Goal: Task Accomplishment & Management: Manage account settings

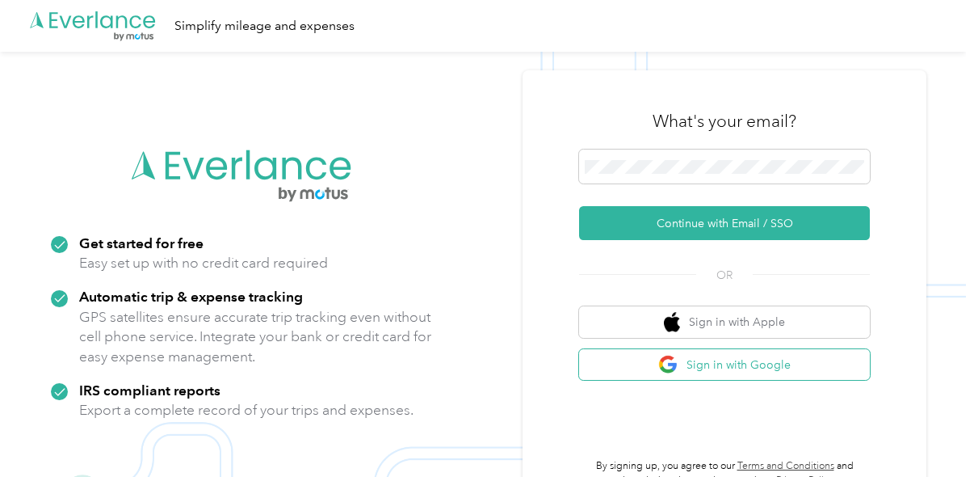
click at [727, 377] on button "Sign in with Google" at bounding box center [724, 365] width 291 height 32
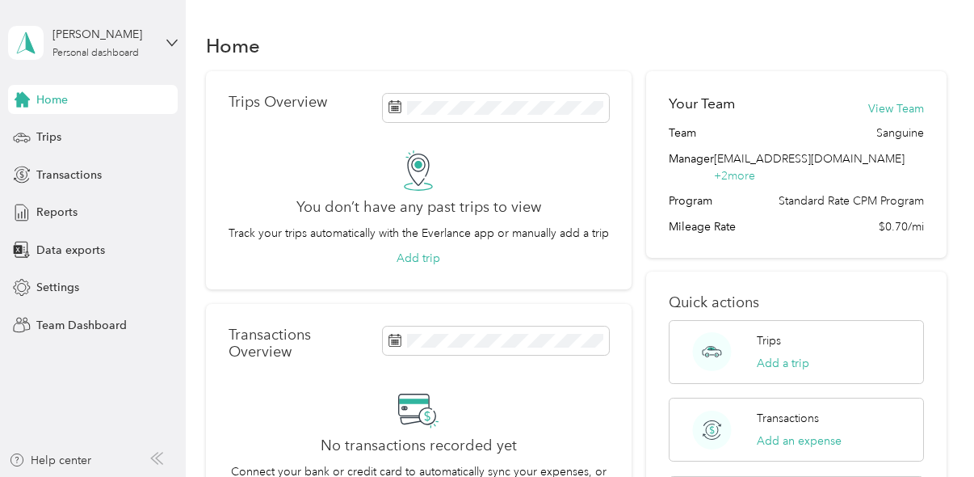
click at [166, 56] on div "[PERSON_NAME] Personal dashboard" at bounding box center [93, 43] width 170 height 57
click at [137, 135] on div "Team dashboard" at bounding box center [178, 123] width 318 height 28
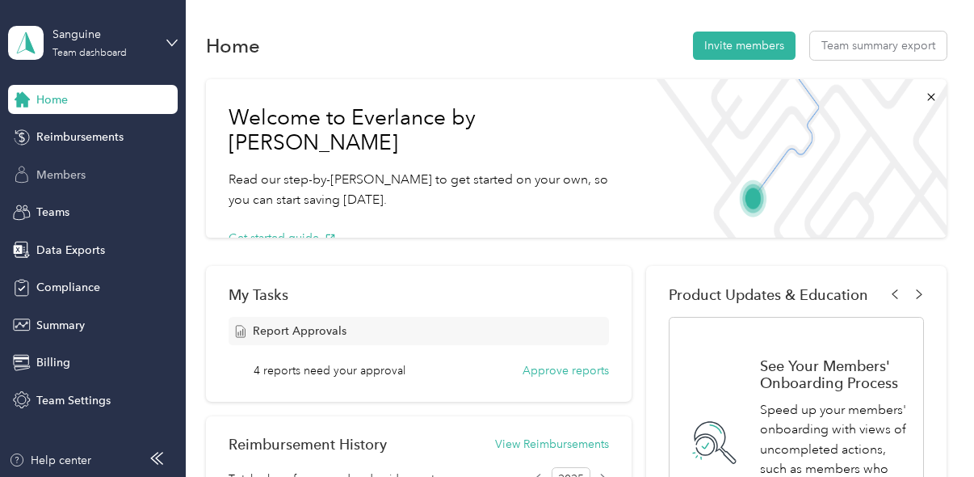
click at [102, 182] on div "Members" at bounding box center [93, 174] width 170 height 29
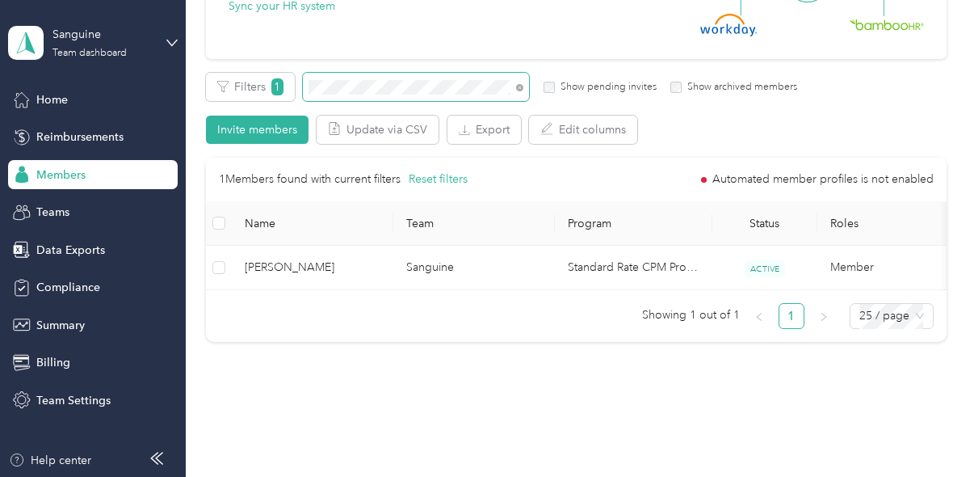
scroll to position [229, 0]
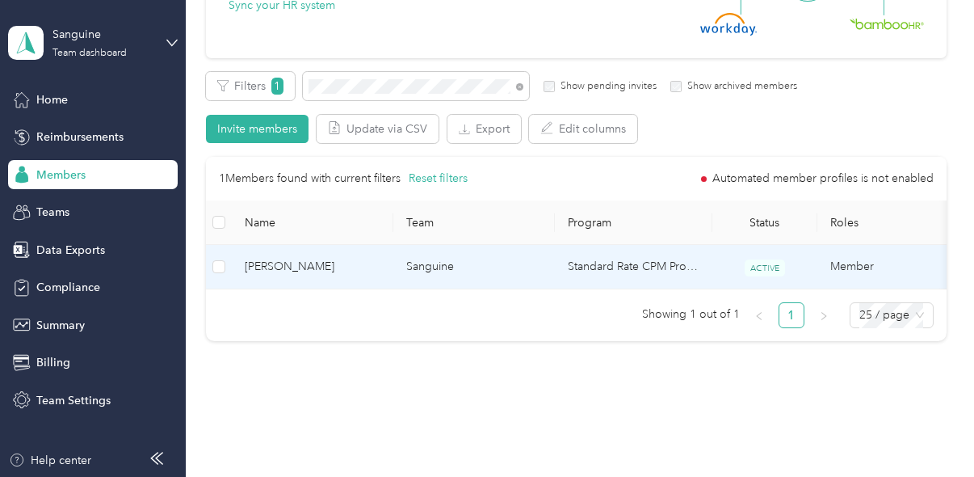
click at [866, 271] on td "Member" at bounding box center [899, 267] width 162 height 44
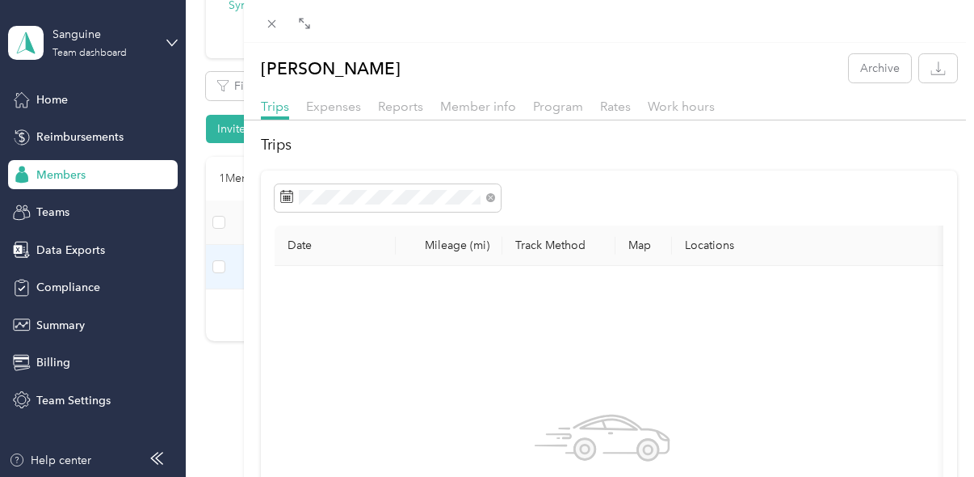
click at [339, 97] on div "Expenses" at bounding box center [333, 107] width 55 height 20
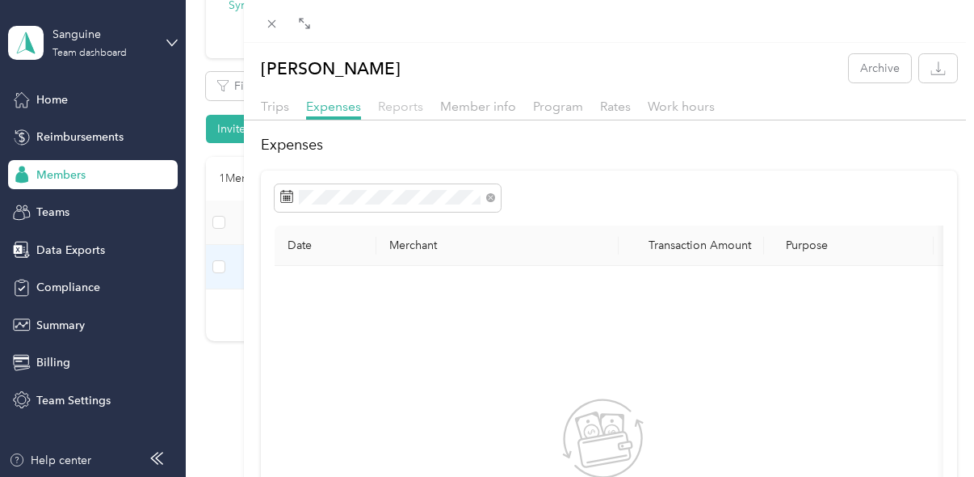
click at [400, 99] on span "Reports" at bounding box center [400, 106] width 45 height 15
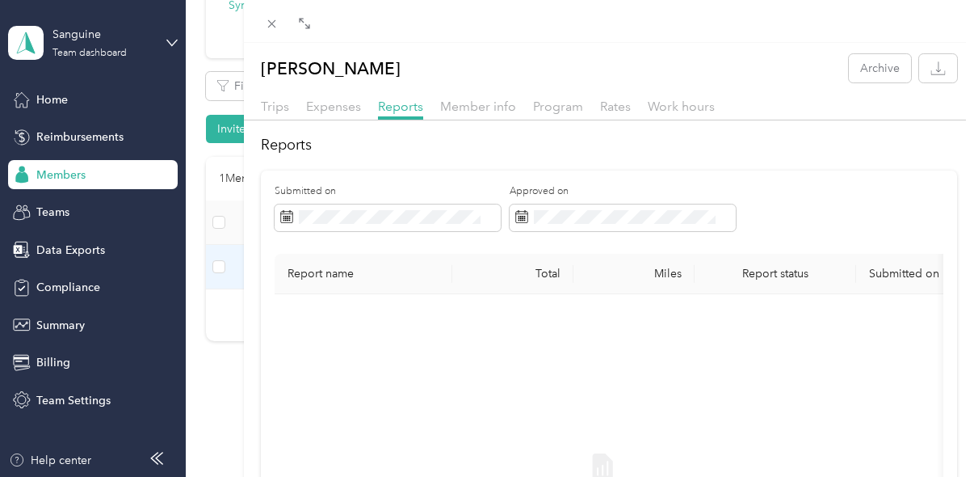
click at [475, 117] on div "Trips Expenses Reports Member info Program Rates Work hours" at bounding box center [609, 108] width 731 height 23
click at [478, 114] on div "Member info" at bounding box center [478, 107] width 76 height 20
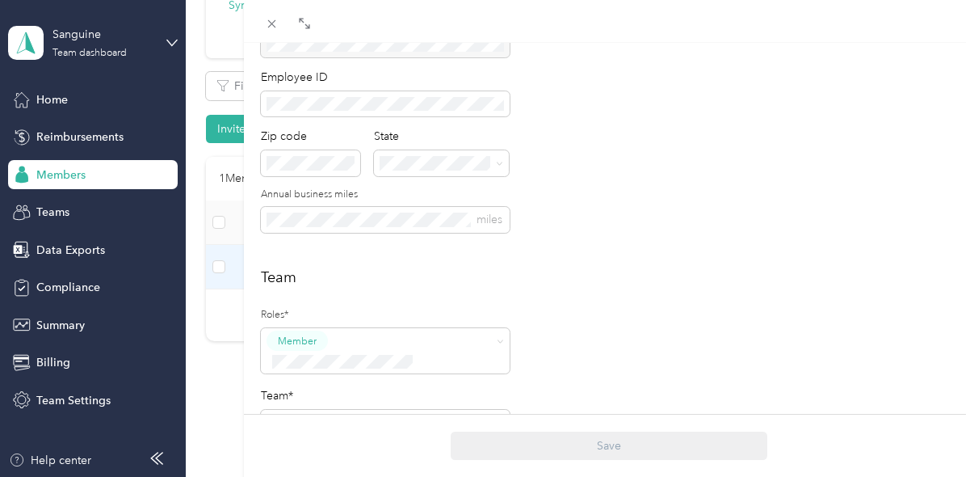
scroll to position [259, 0]
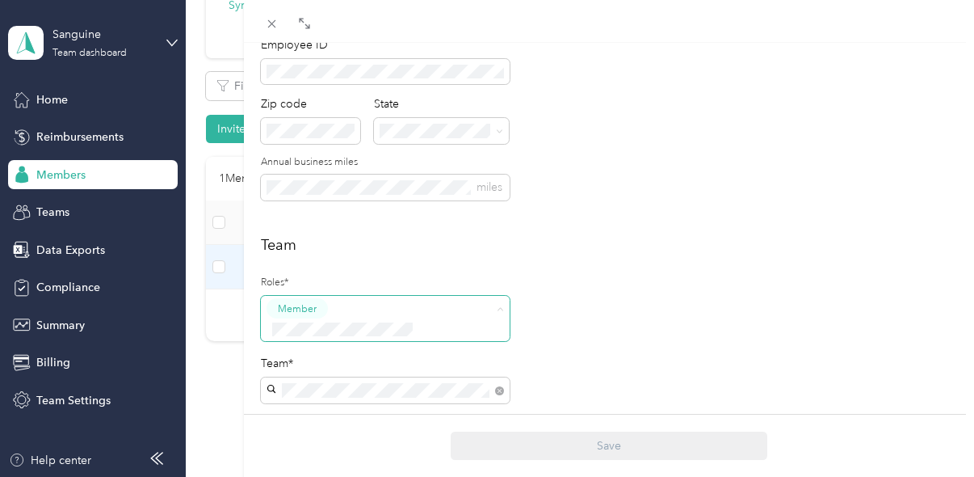
click at [469, 318] on span "Member" at bounding box center [385, 318] width 249 height 45
click at [493, 127] on li "Member" at bounding box center [385, 123] width 249 height 32
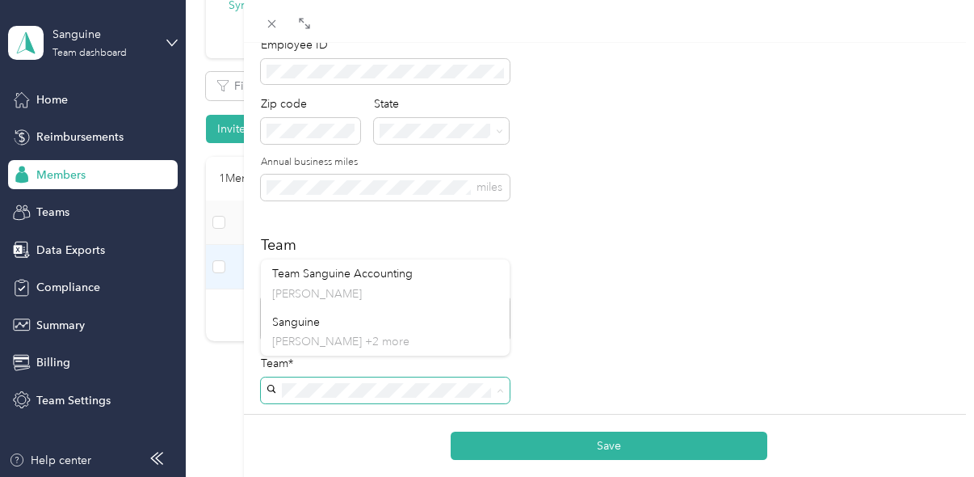
click at [609, 332] on div "Team Roles* Member Team* Team Manager [PERSON_NAME] Everlance Success [PERSON_N…" at bounding box center [609, 386] width 697 height 305
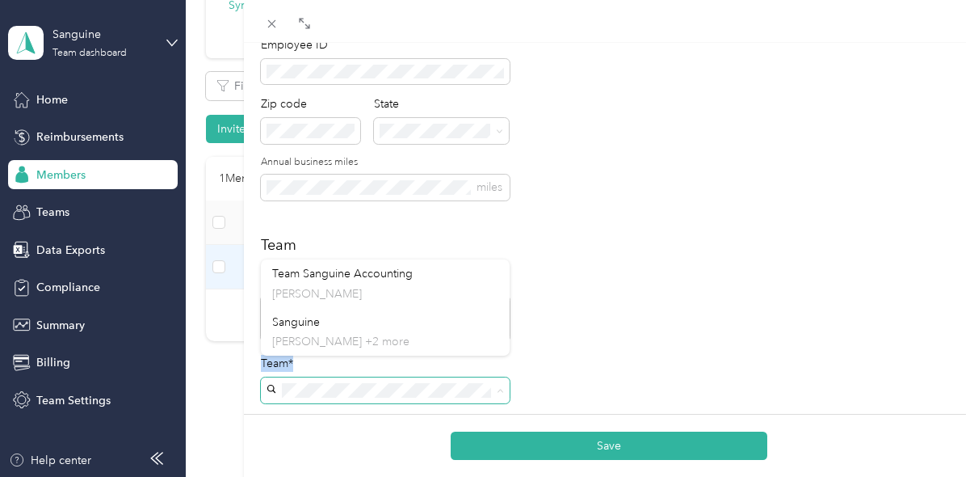
click at [609, 332] on div "Team Roles* Member Team* Team Manager [PERSON_NAME] Everlance Success [PERSON_N…" at bounding box center [609, 386] width 697 height 305
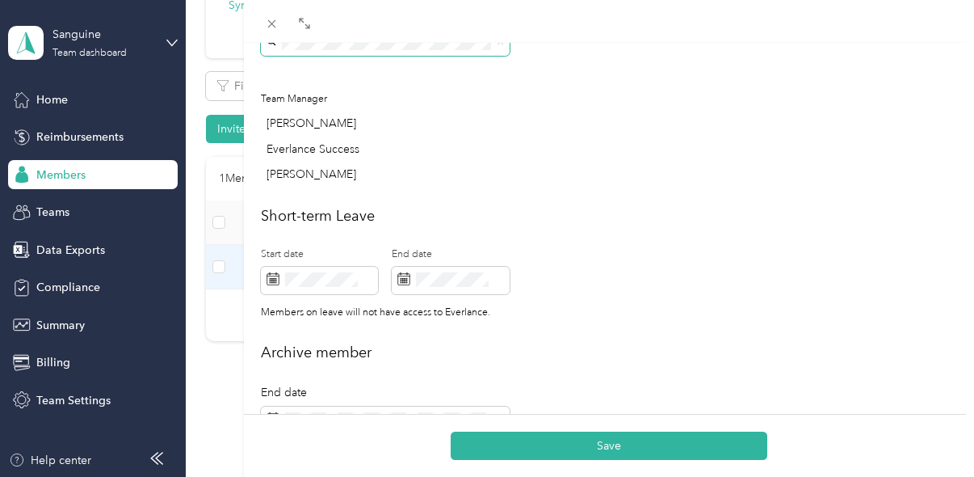
scroll to position [707, 0]
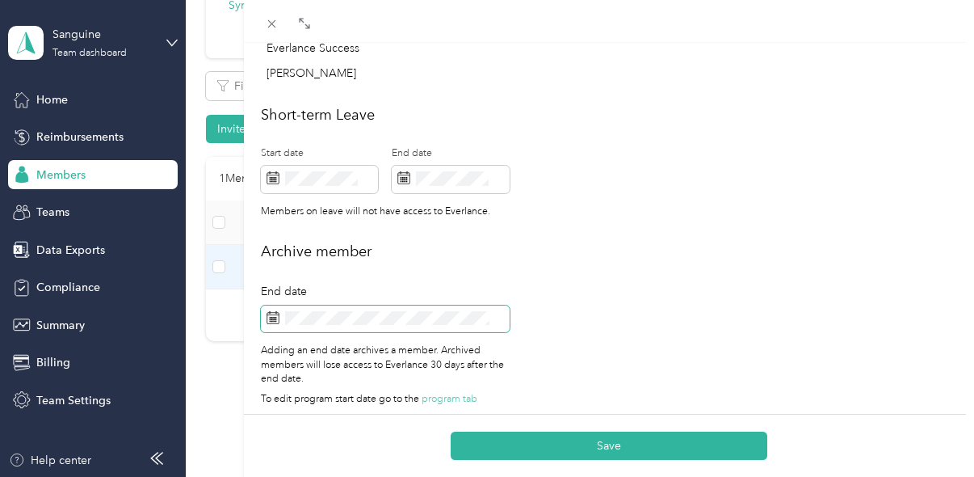
click at [494, 306] on span at bounding box center [385, 318] width 249 height 27
click at [267, 311] on icon at bounding box center [273, 317] width 13 height 13
click at [270, 311] on icon at bounding box center [273, 317] width 13 height 13
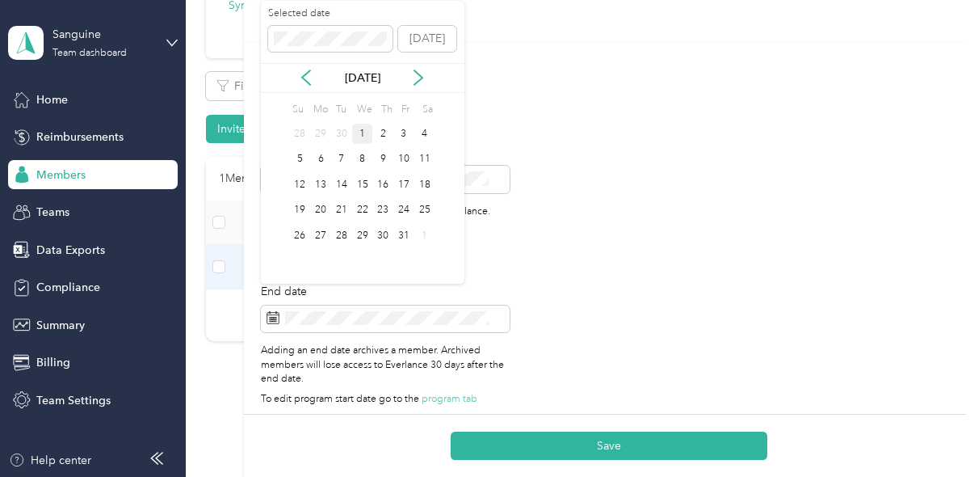
click at [364, 125] on div "1" at bounding box center [362, 134] width 21 height 20
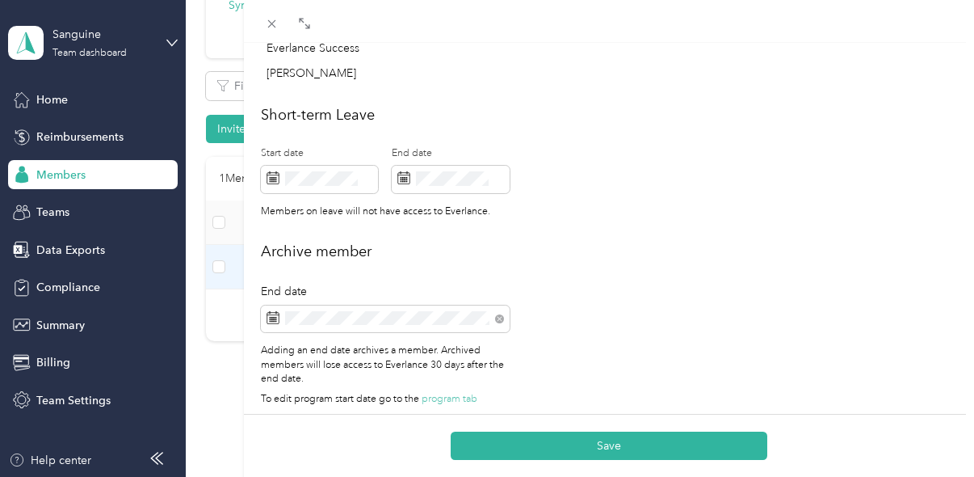
click at [675, 339] on div "Archive member End date Adding an end date archives a member. Archived members …" at bounding box center [609, 328] width 697 height 174
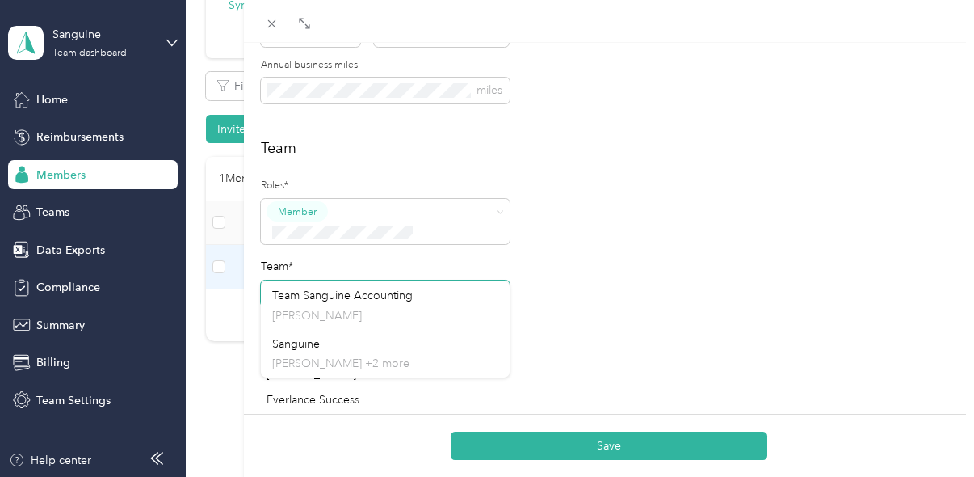
scroll to position [361, 0]
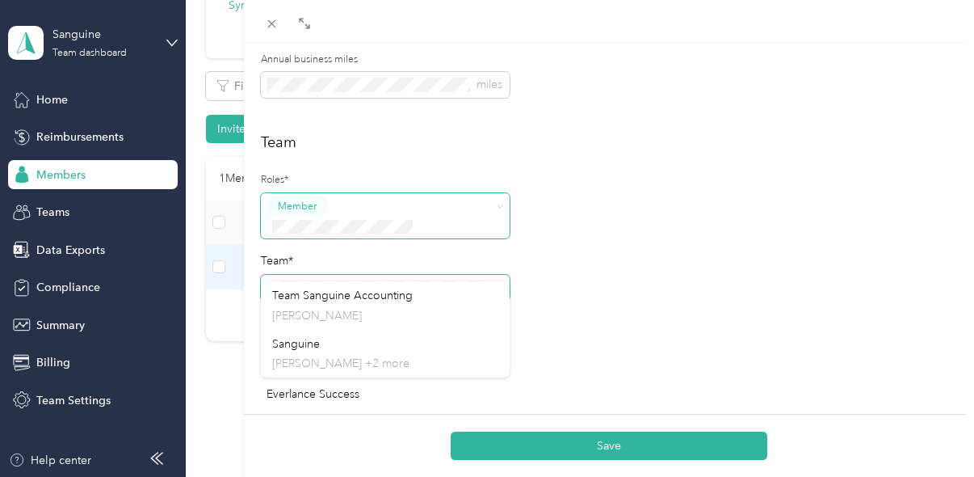
click at [470, 232] on div "Member" at bounding box center [376, 227] width 208 height 20
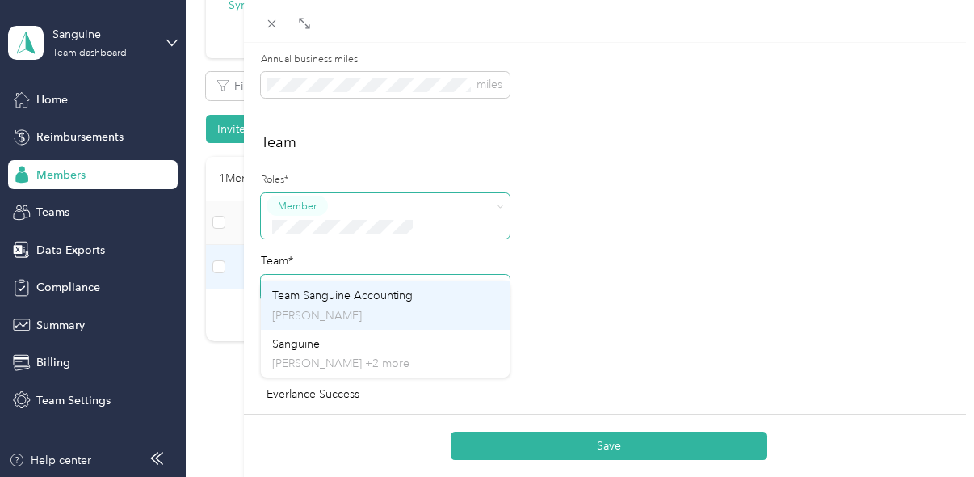
click at [448, 292] on div "Team Sanguine Accounting [PERSON_NAME]" at bounding box center [385, 305] width 226 height 37
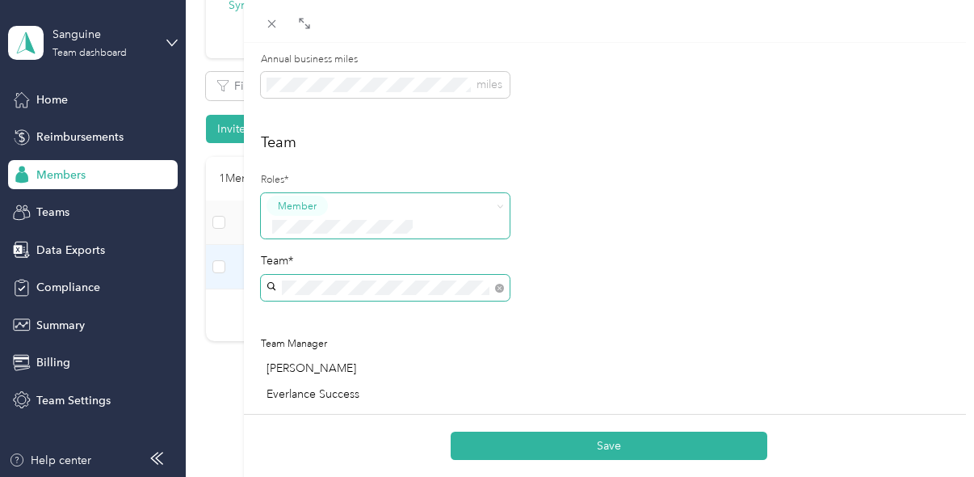
click at [470, 275] on span at bounding box center [385, 288] width 249 height 26
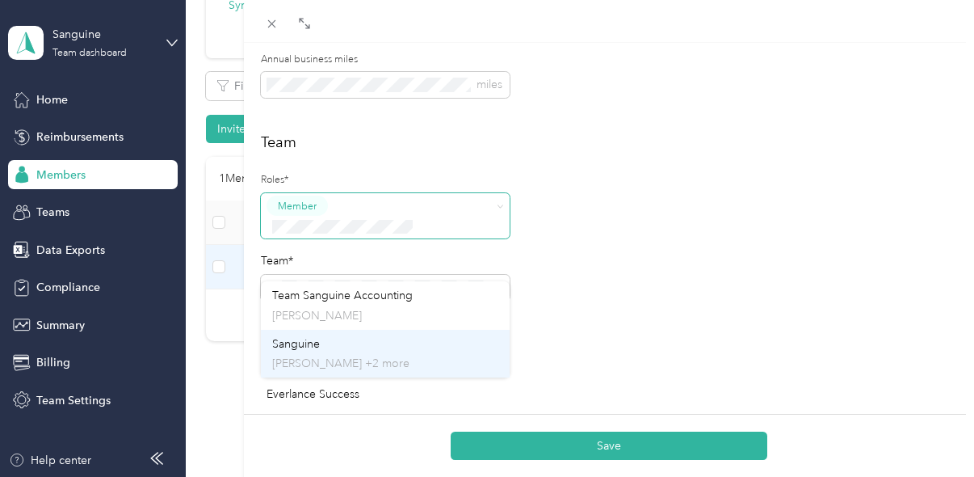
click at [432, 356] on p "[PERSON_NAME] +2 more" at bounding box center [385, 363] width 226 height 17
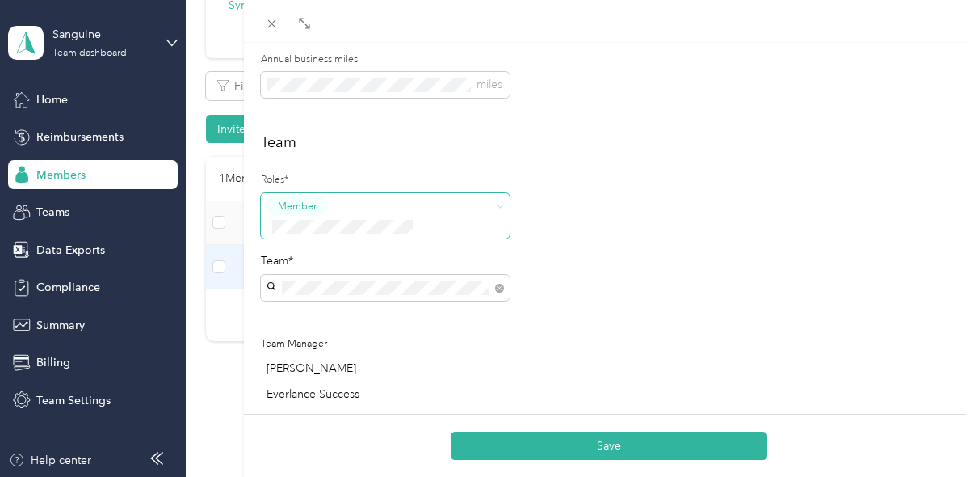
click at [580, 308] on div "Team Roles* Member Team* Team Manager [PERSON_NAME] Everlance Success [PERSON_N…" at bounding box center [609, 284] width 697 height 305
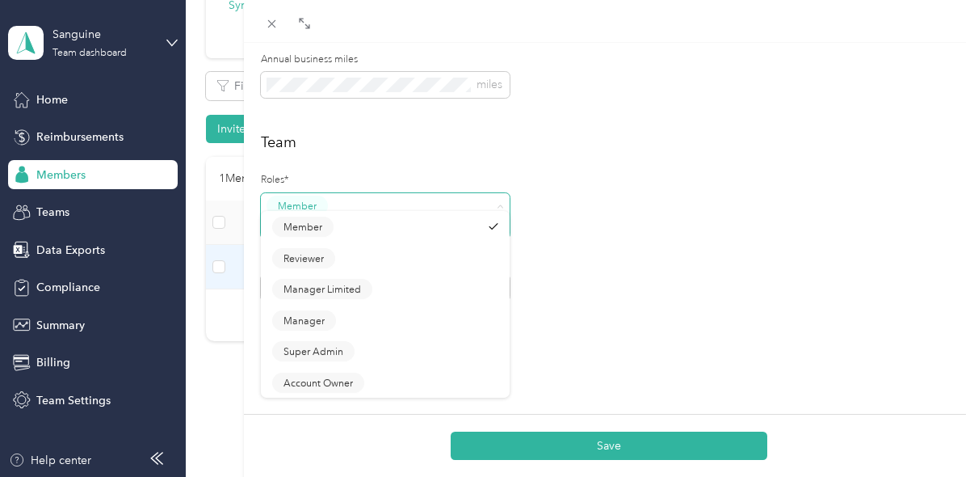
click at [501, 196] on span "Member" at bounding box center [385, 215] width 249 height 45
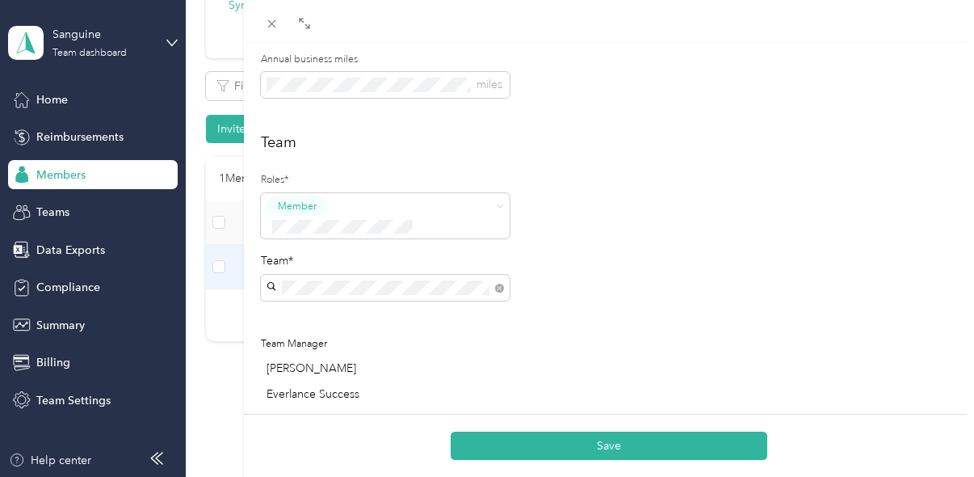
click at [475, 235] on div "Member" at bounding box center [376, 227] width 208 height 20
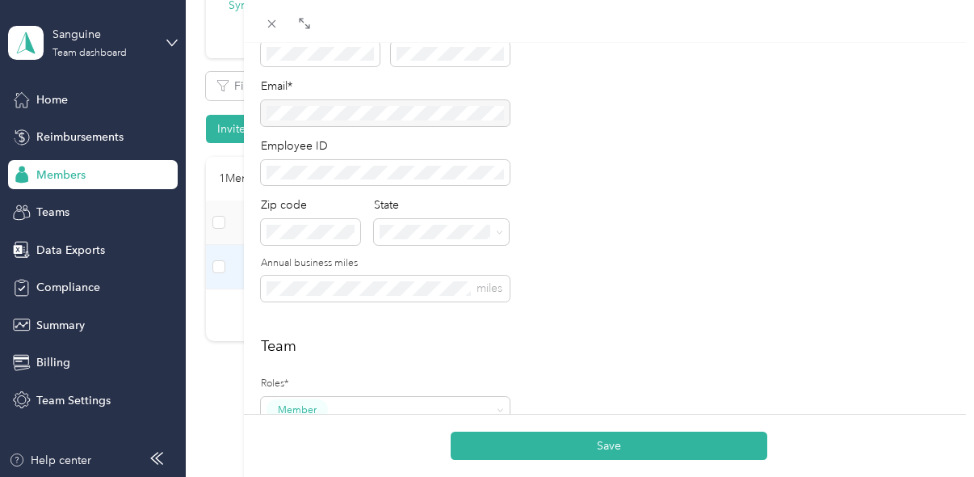
scroll to position [0, 0]
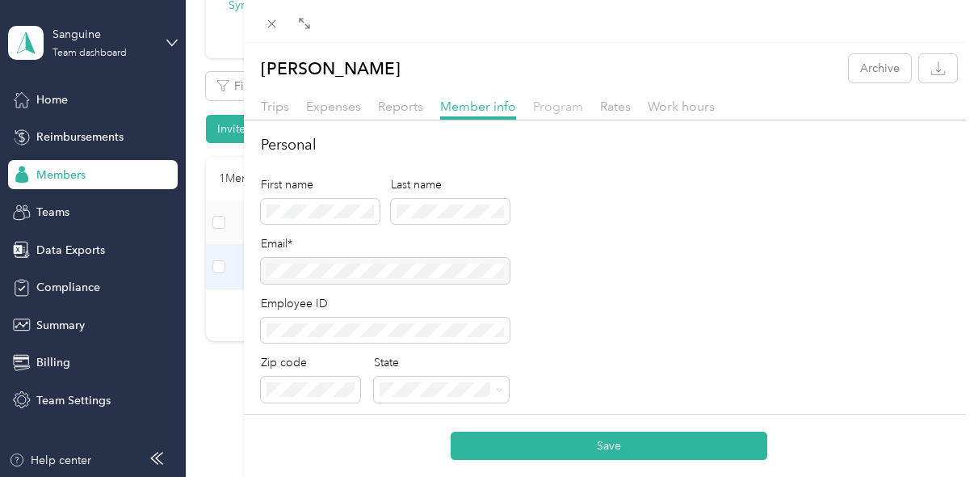
click at [563, 101] on span "Program" at bounding box center [558, 106] width 50 height 15
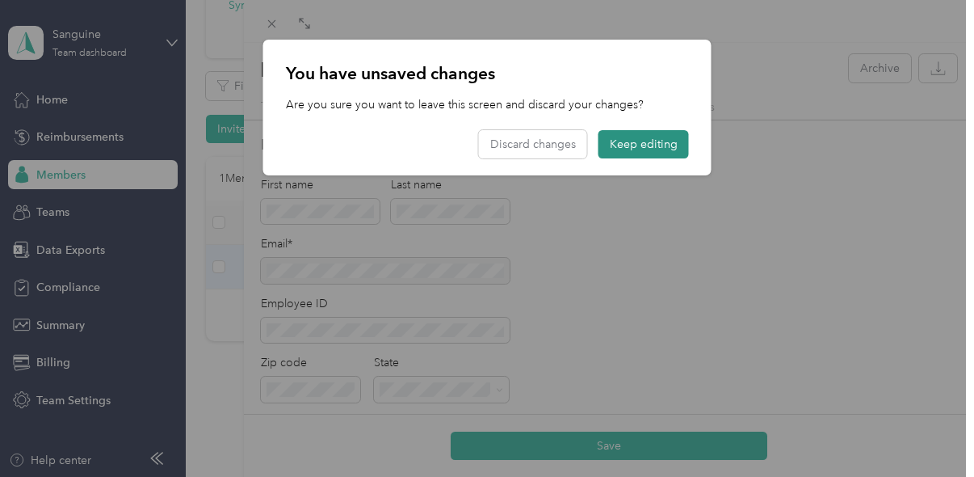
click at [627, 145] on button "Keep editing" at bounding box center [644, 144] width 90 height 28
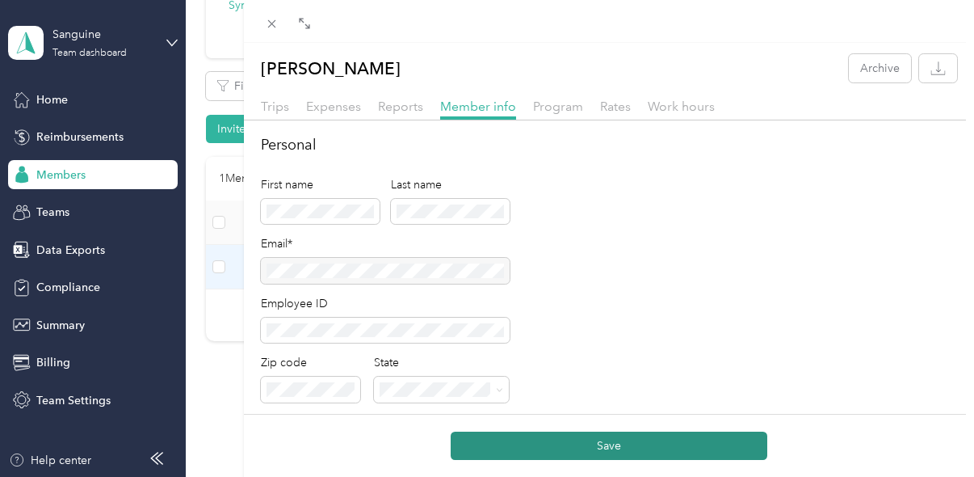
click at [605, 435] on button "Save" at bounding box center [609, 445] width 317 height 28
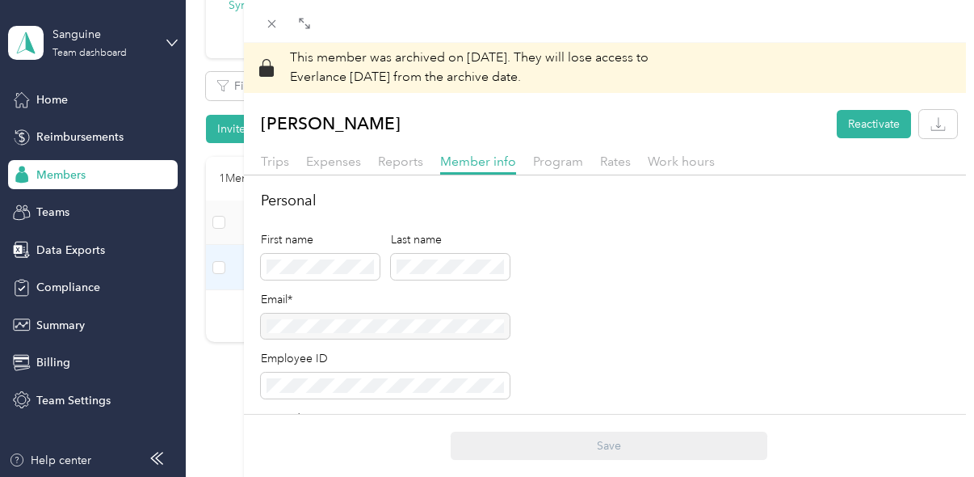
click at [574, 162] on span "Program" at bounding box center [558, 161] width 50 height 15
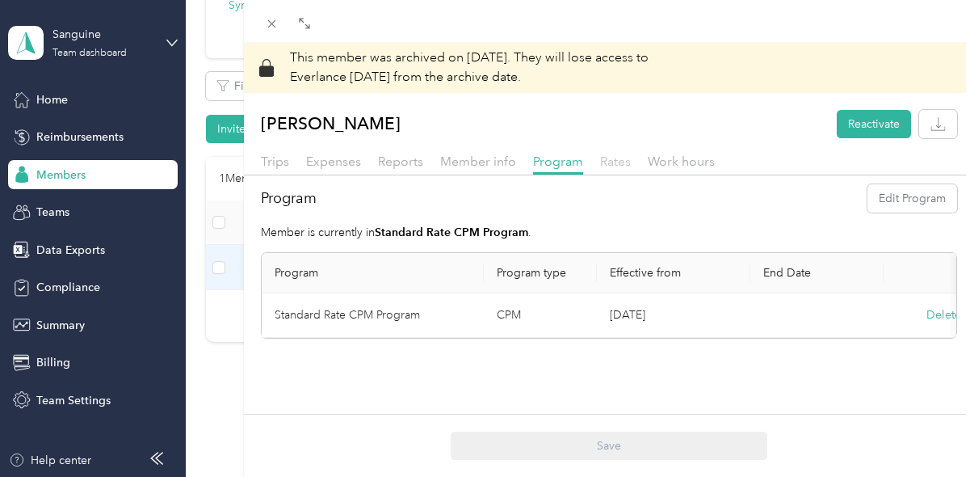
click at [615, 167] on span "Rates" at bounding box center [615, 161] width 31 height 15
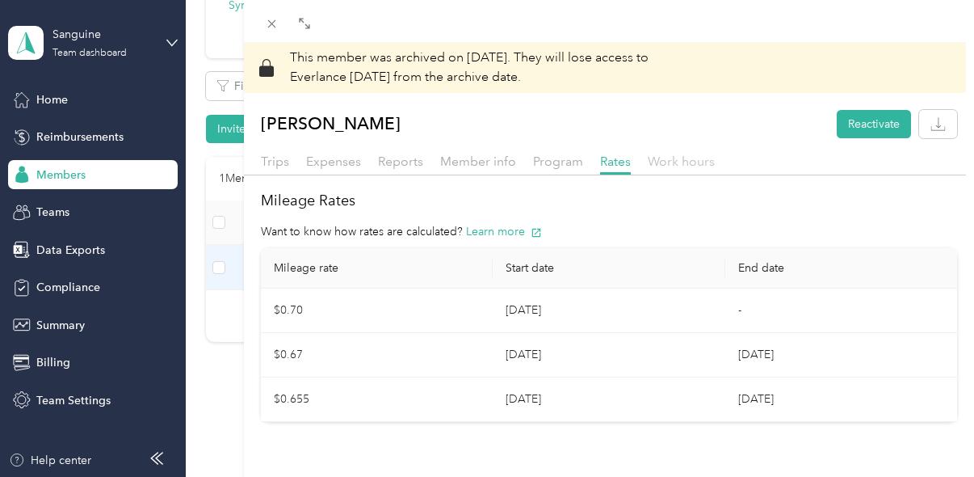
click at [675, 169] on span "Work hours" at bounding box center [681, 161] width 67 height 15
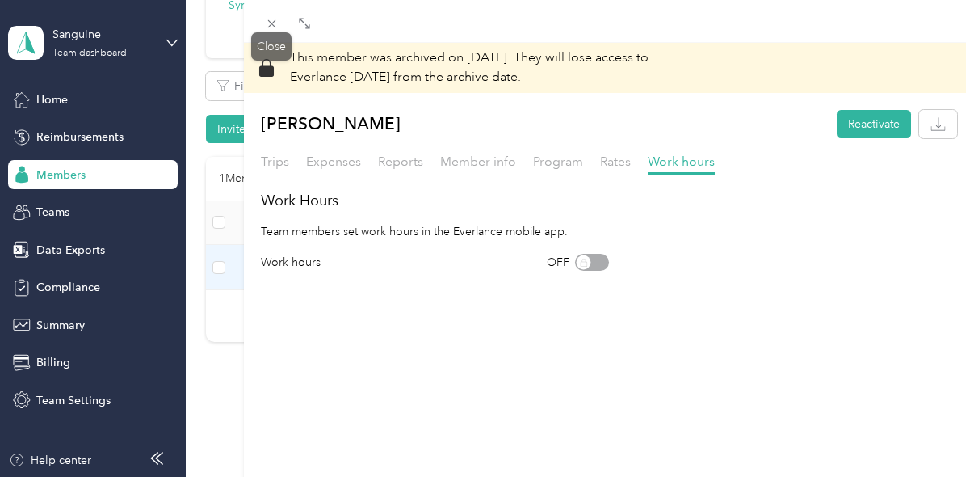
click at [268, 28] on icon at bounding box center [272, 24] width 14 height 14
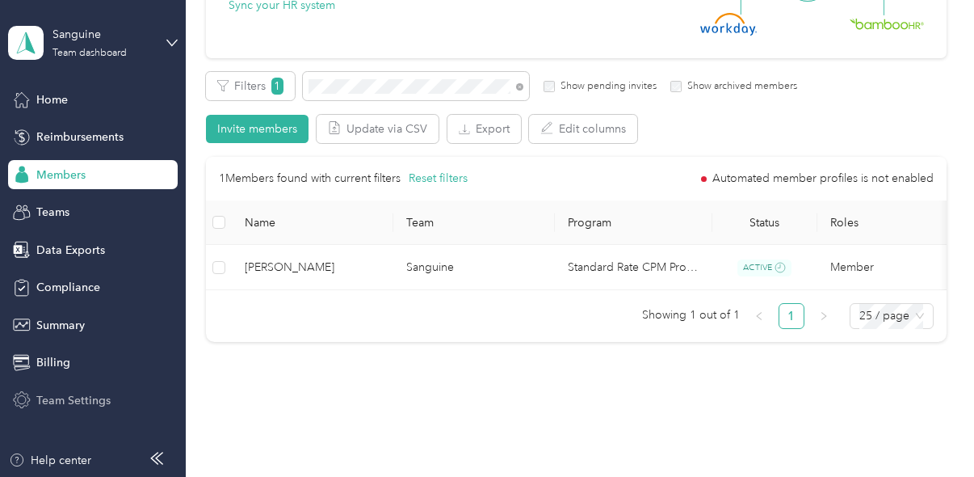
click at [69, 412] on div "Team Settings" at bounding box center [93, 399] width 170 height 29
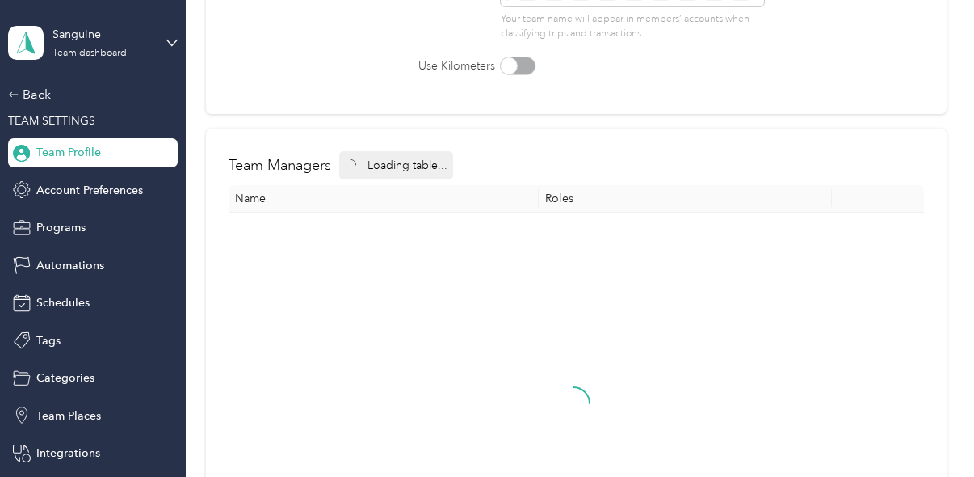
scroll to position [229, 0]
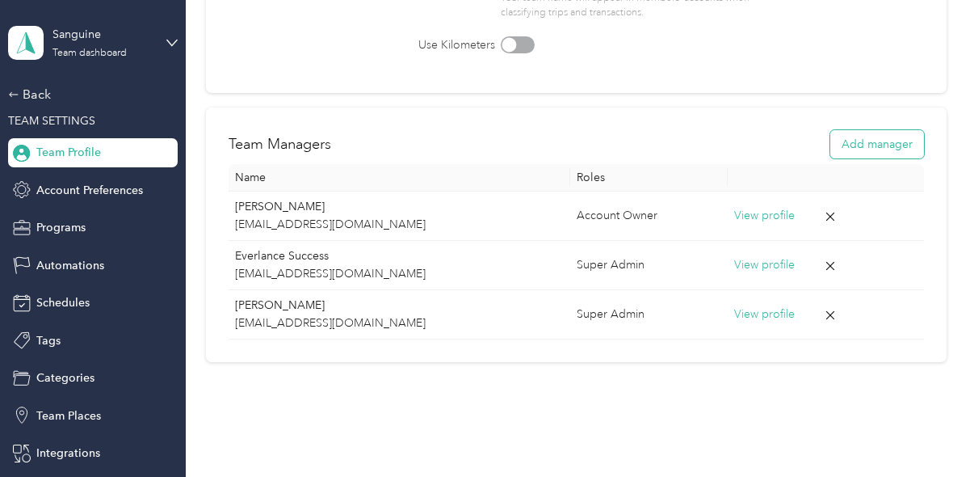
click at [862, 141] on button "Add manager" at bounding box center [878, 144] width 94 height 28
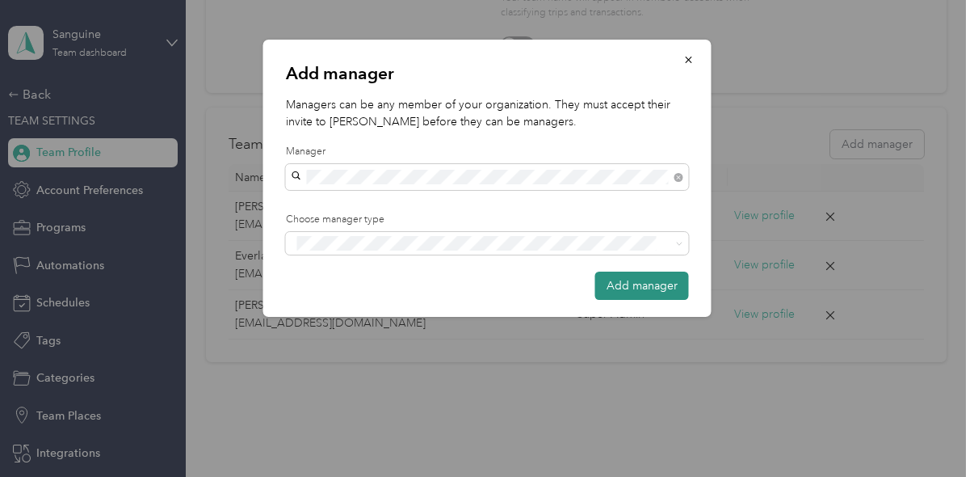
click at [640, 284] on button "Add manager" at bounding box center [642, 285] width 94 height 28
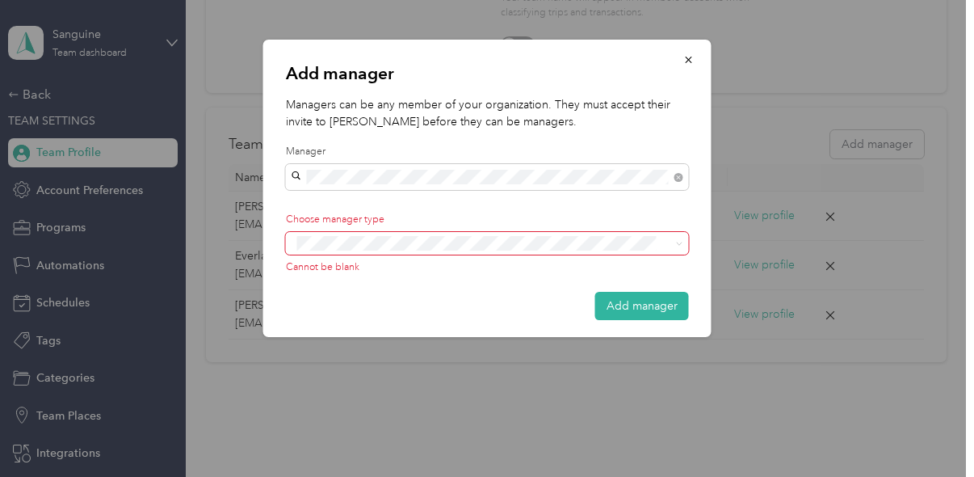
click at [448, 476] on div "Add manager Managers can be any member of your organization. They must accept t…" at bounding box center [483, 477] width 966 height 0
click at [334, 299] on span "Manager" at bounding box center [329, 297] width 41 height 15
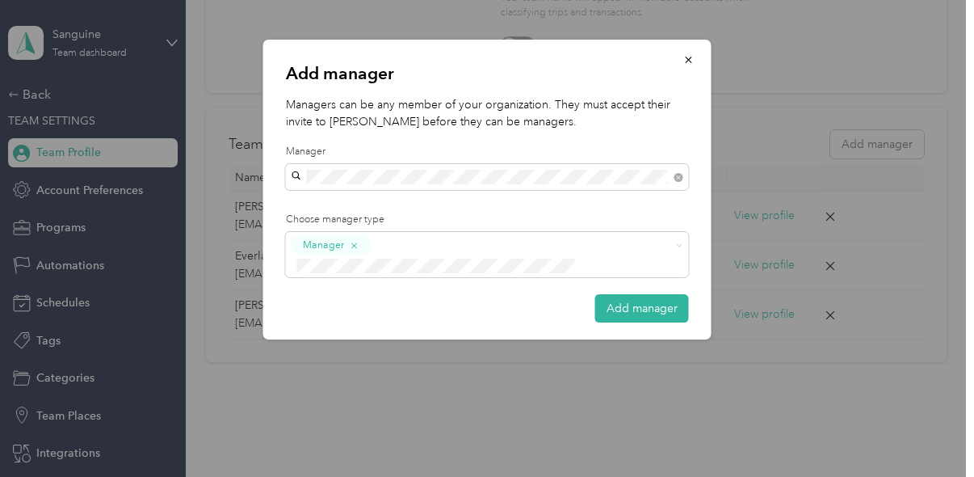
drag, startPoint x: 619, startPoint y: 292, endPoint x: 620, endPoint y: 283, distance: 9.0
click at [620, 294] on button "Add manager" at bounding box center [642, 308] width 94 height 28
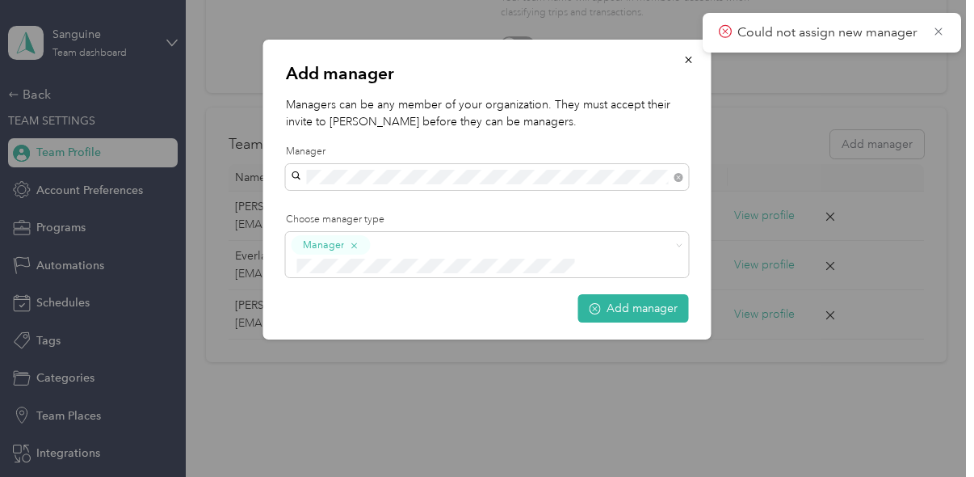
click at [787, 27] on p "Could not assign new manager" at bounding box center [829, 33] width 183 height 20
click at [644, 294] on button "Add manager" at bounding box center [633, 308] width 111 height 28
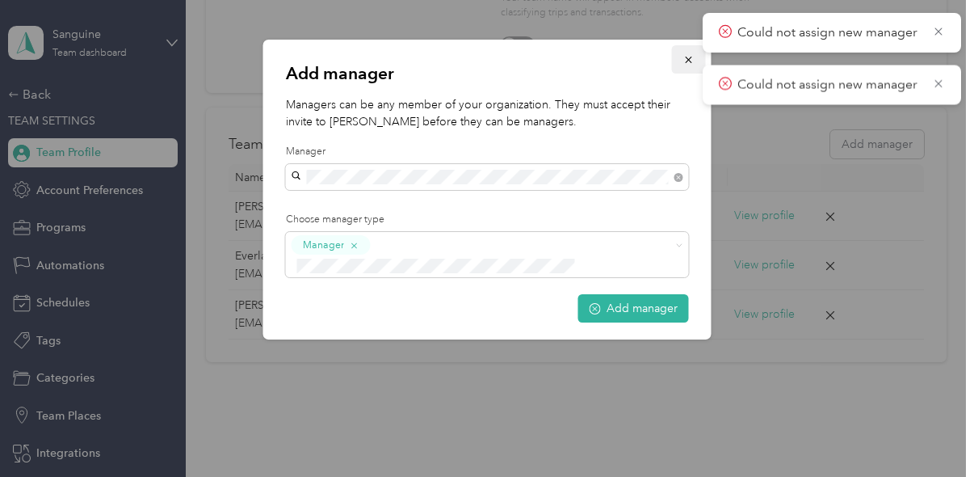
click at [702, 53] on button "button" at bounding box center [689, 59] width 34 height 28
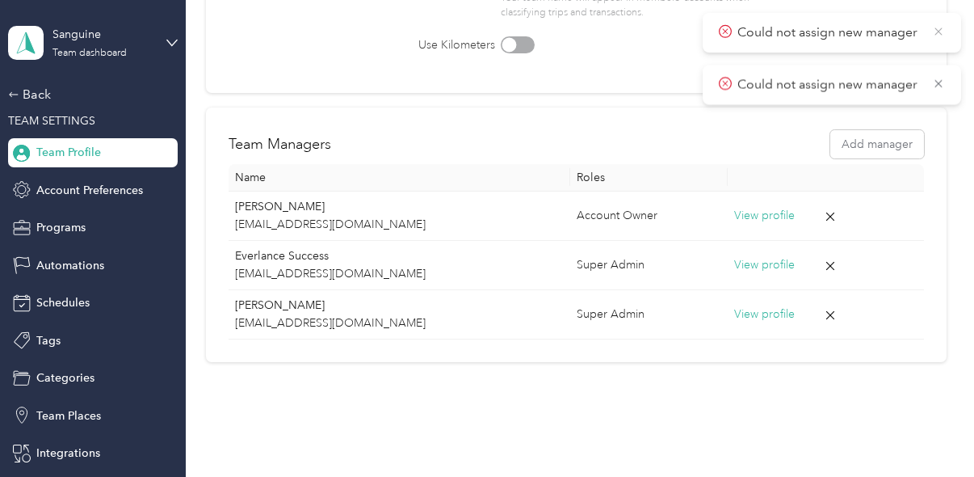
click at [943, 33] on icon at bounding box center [938, 31] width 13 height 15
click at [940, 37] on icon at bounding box center [938, 31] width 13 height 15
